Goal: Find specific page/section

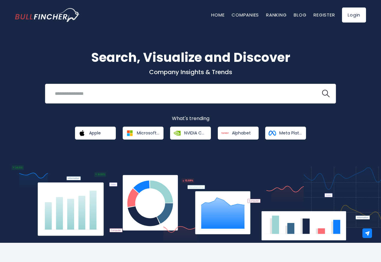
click at [85, 94] on input "search" at bounding box center [182, 93] width 263 height 11
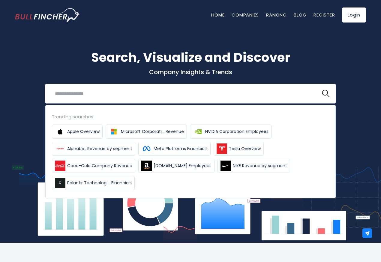
paste input "*********"
type input "*********"
click at [322, 90] on button at bounding box center [326, 94] width 8 height 8
